Goal: Find contact information: Find contact information

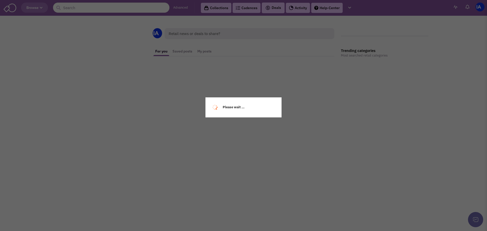
click at [110, 7] on div "Please wait ..." at bounding box center [243, 115] width 487 height 231
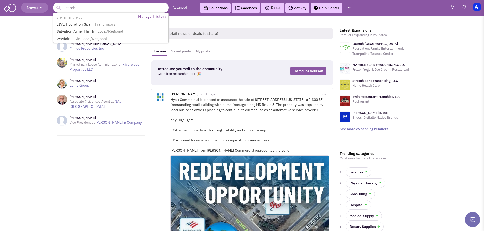
click at [102, 6] on input "text" at bounding box center [110, 8] width 115 height 10
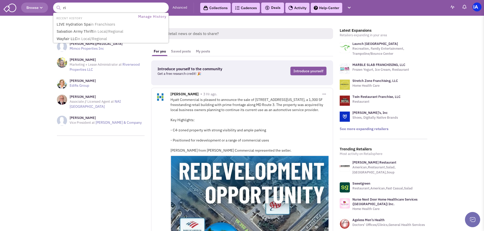
type input "r"
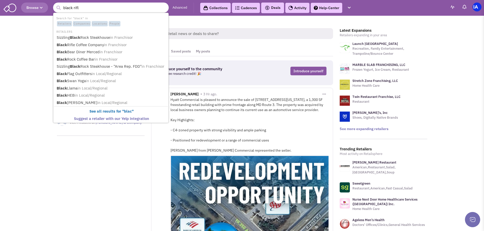
type input "black rifle"
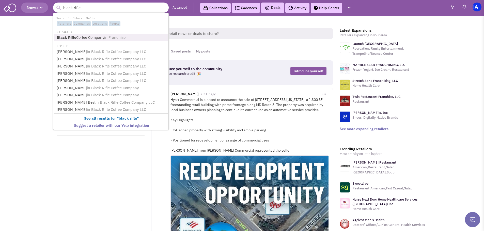
click at [82, 36] on link "Black Rifle Coffee Company in Franchisor" at bounding box center [111, 37] width 112 height 7
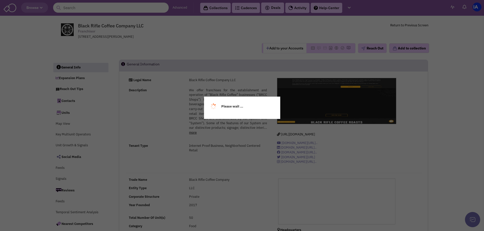
select select
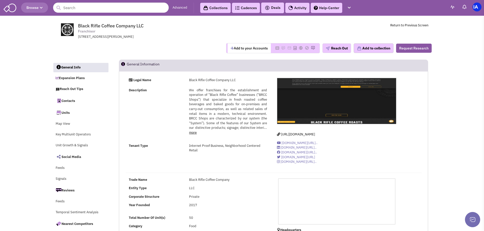
select select
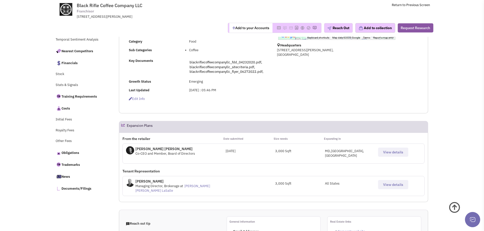
scroll to position [152, 0]
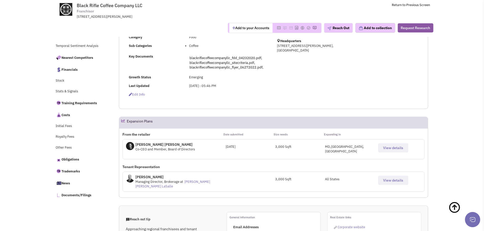
click at [398, 178] on span "View details" at bounding box center [393, 180] width 20 height 5
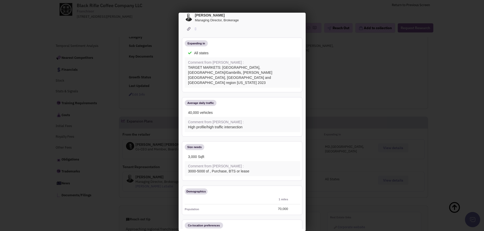
scroll to position [0, 0]
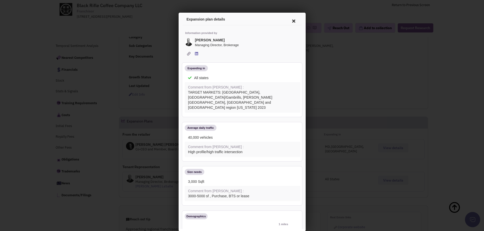
click at [198, 52] on span at bounding box center [196, 53] width 4 height 4
click at [287, 20] on icon at bounding box center [292, 20] width 11 height 12
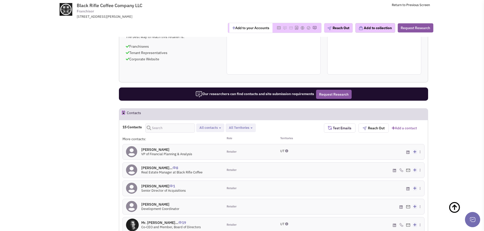
scroll to position [381, 0]
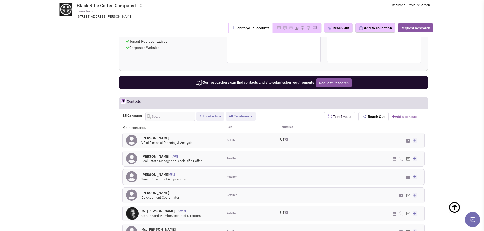
click at [173, 154] on h4 "[PERSON_NAME]... 8" at bounding box center [171, 156] width 61 height 5
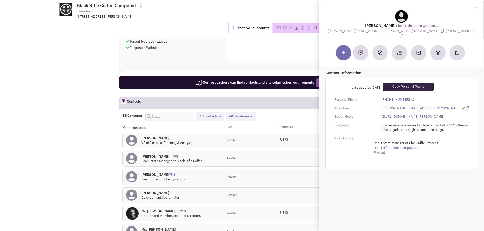
click at [411, 98] on icon at bounding box center [412, 99] width 3 height 3
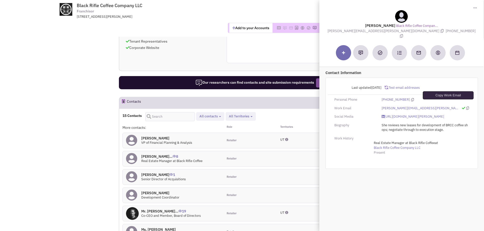
click at [466, 107] on icon at bounding box center [467, 108] width 3 height 3
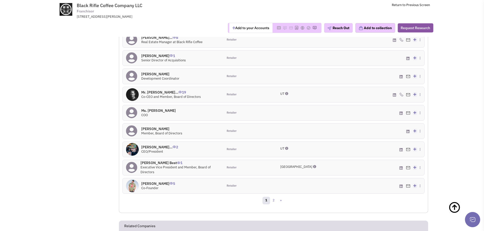
scroll to position [534, 0]
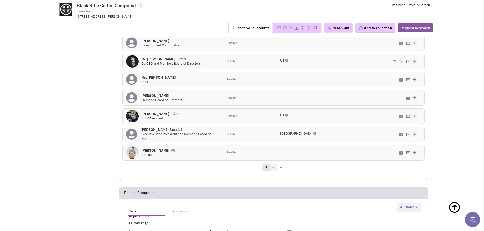
click at [275, 164] on link "2" at bounding box center [274, 168] width 8 height 8
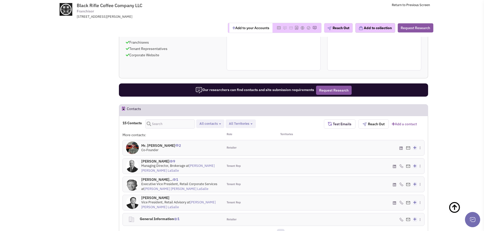
scroll to position [443, 0]
